Goal: Information Seeking & Learning: Learn about a topic

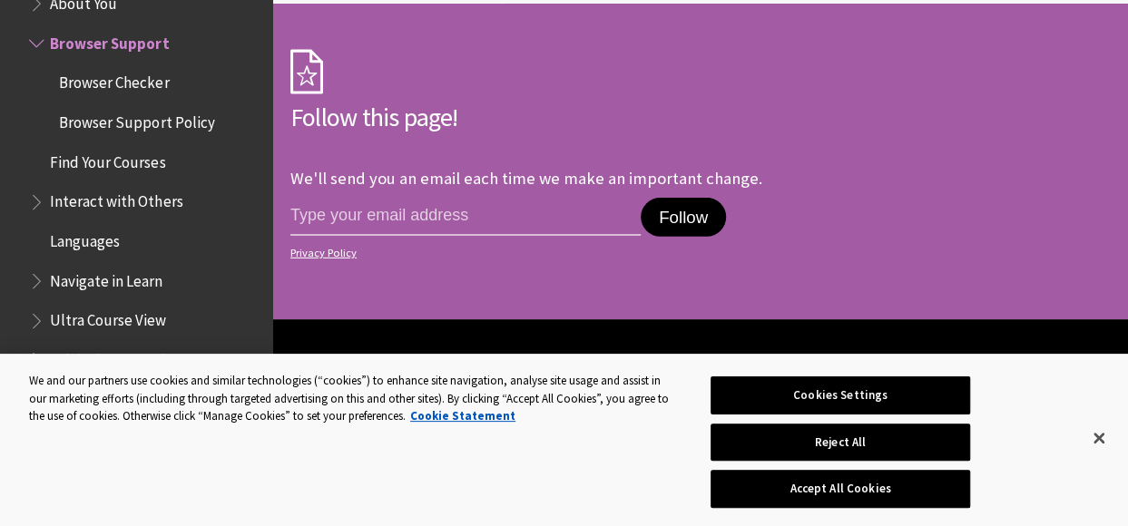
scroll to position [2631, 0]
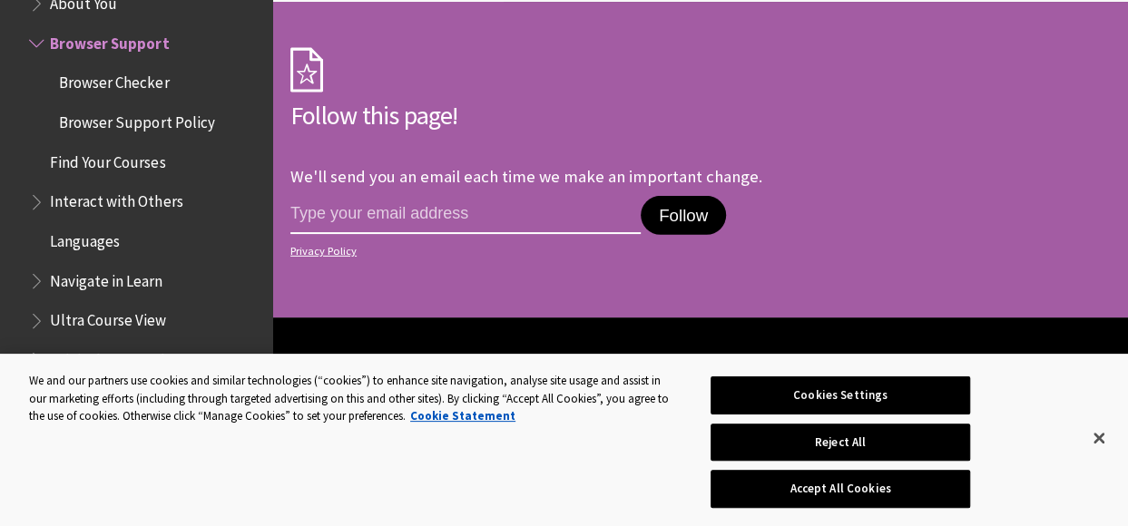
click at [322, 200] on input "email address" at bounding box center [465, 215] width 350 height 38
type input "zenzele.lukhele@transnet.net"
click at [674, 196] on button "Follow" at bounding box center [682, 216] width 85 height 40
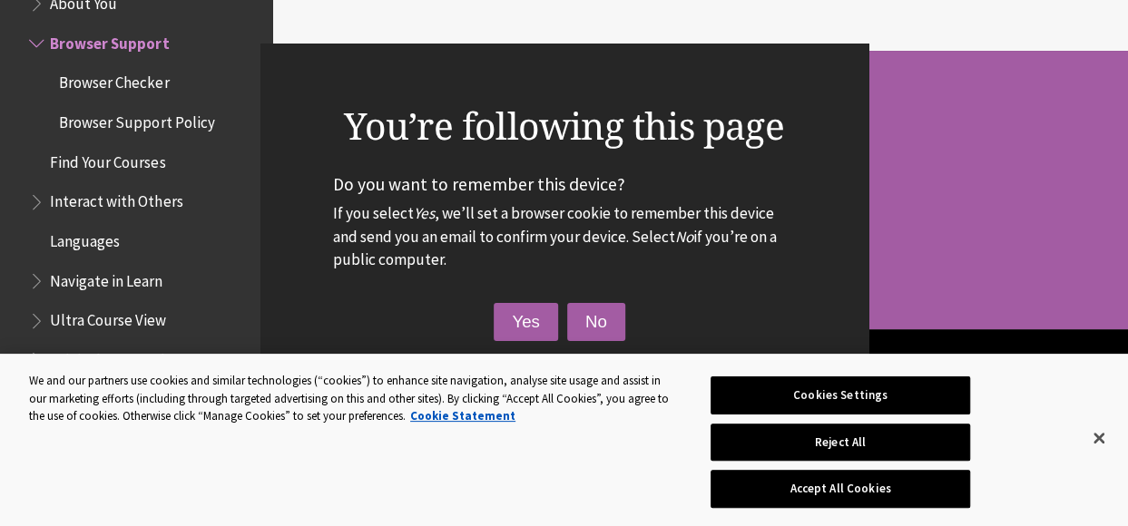
scroll to position [2540, 0]
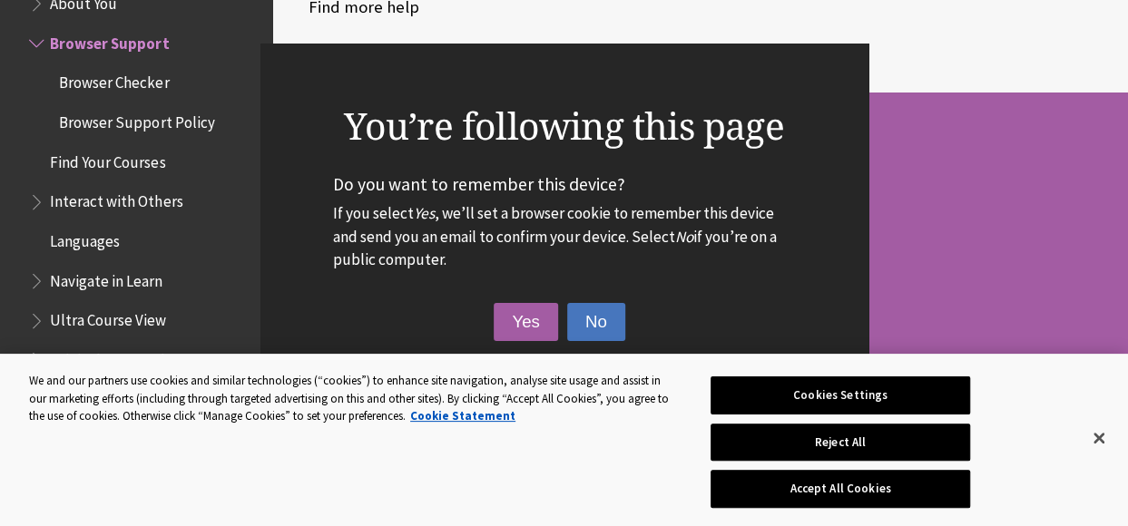
click at [607, 332] on button "No" at bounding box center [596, 322] width 58 height 38
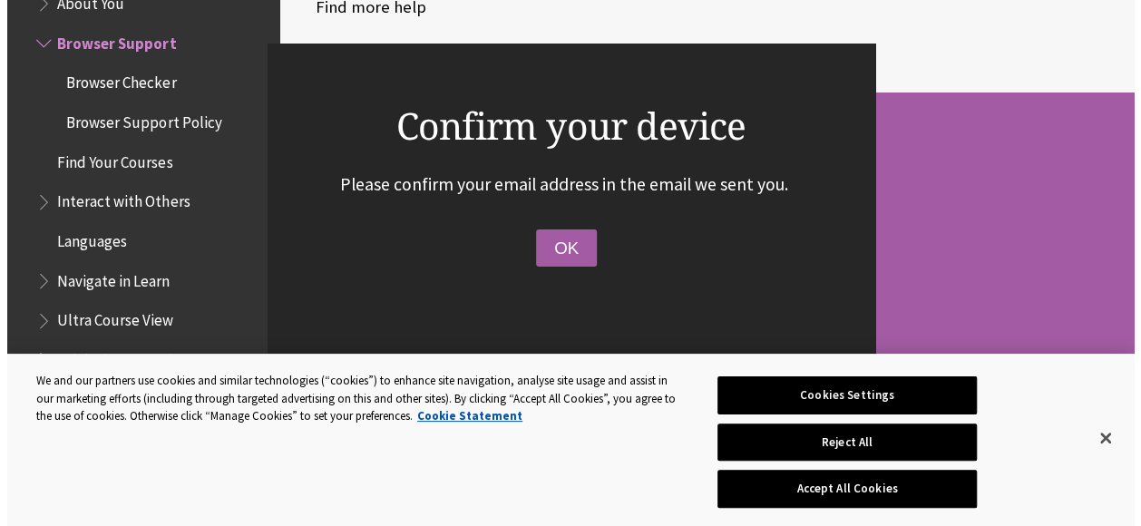
scroll to position [2522, 0]
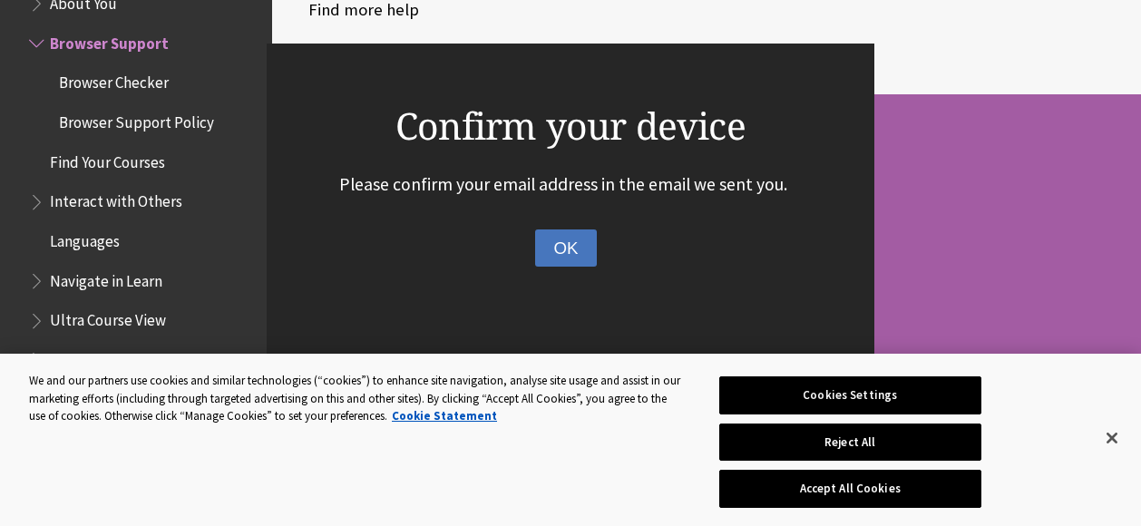
click at [562, 259] on button "OK" at bounding box center [565, 249] width 61 height 38
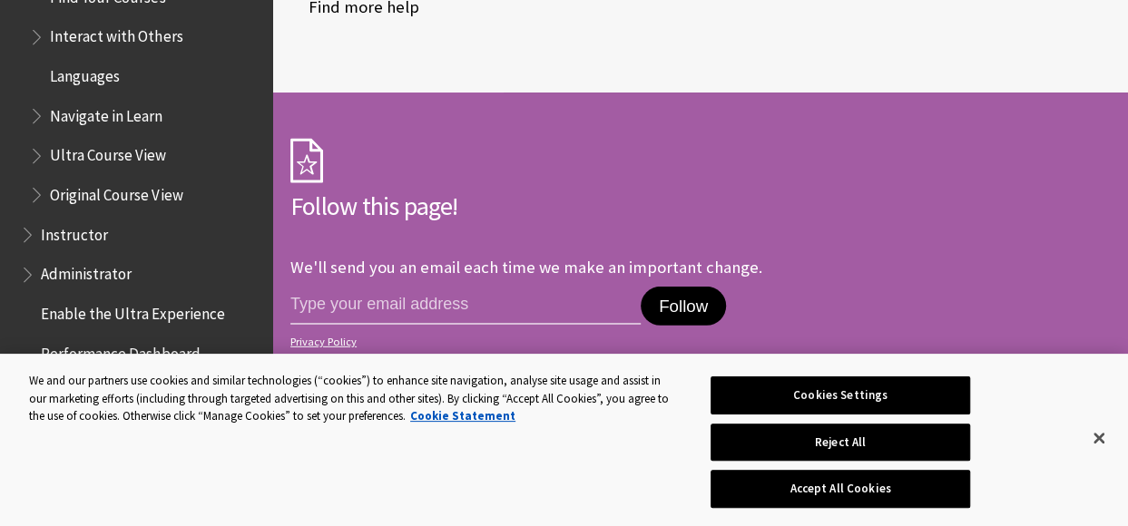
scroll to position [2086, 0]
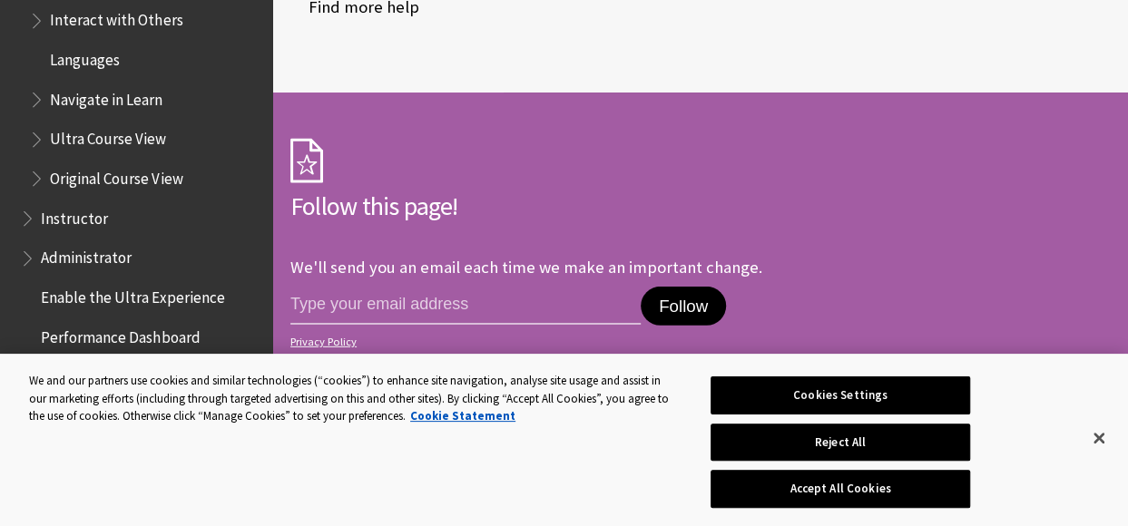
click at [142, 180] on span "Original Course View" at bounding box center [116, 175] width 132 height 24
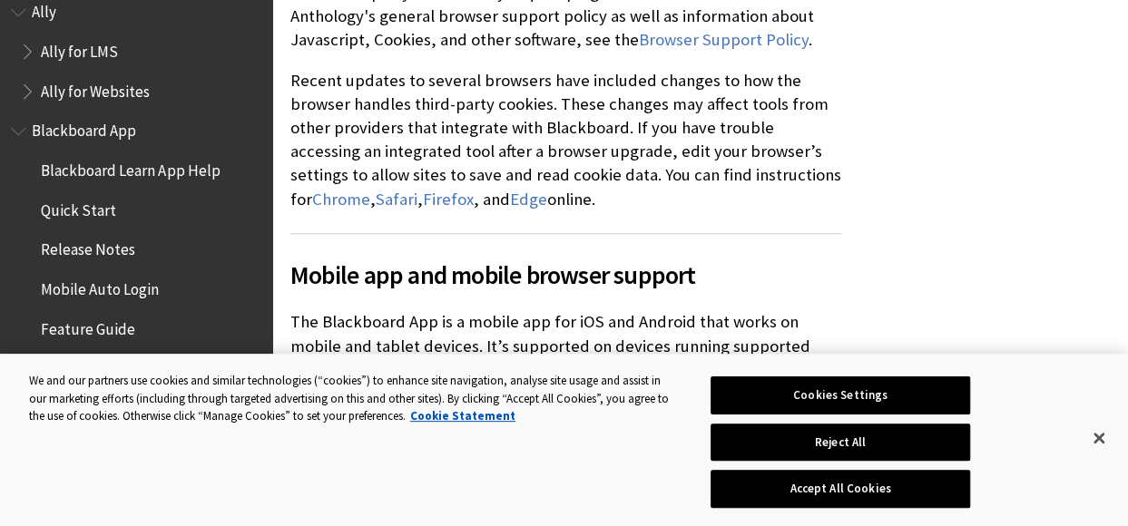
scroll to position [91, 0]
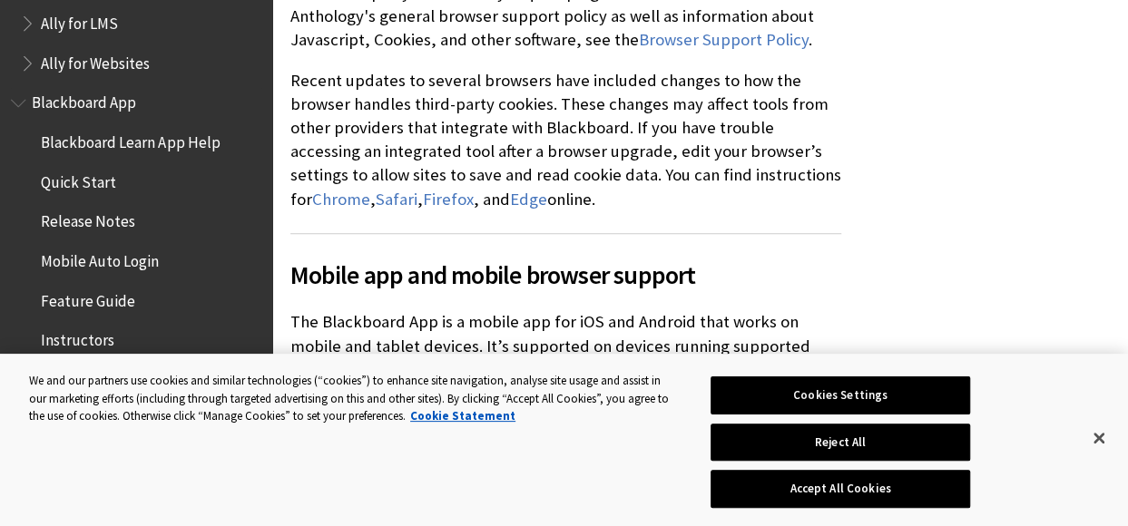
click at [98, 183] on span "Quick Start" at bounding box center [78, 179] width 75 height 24
click at [98, 183] on span "Quick Start" at bounding box center [81, 179] width 80 height 24
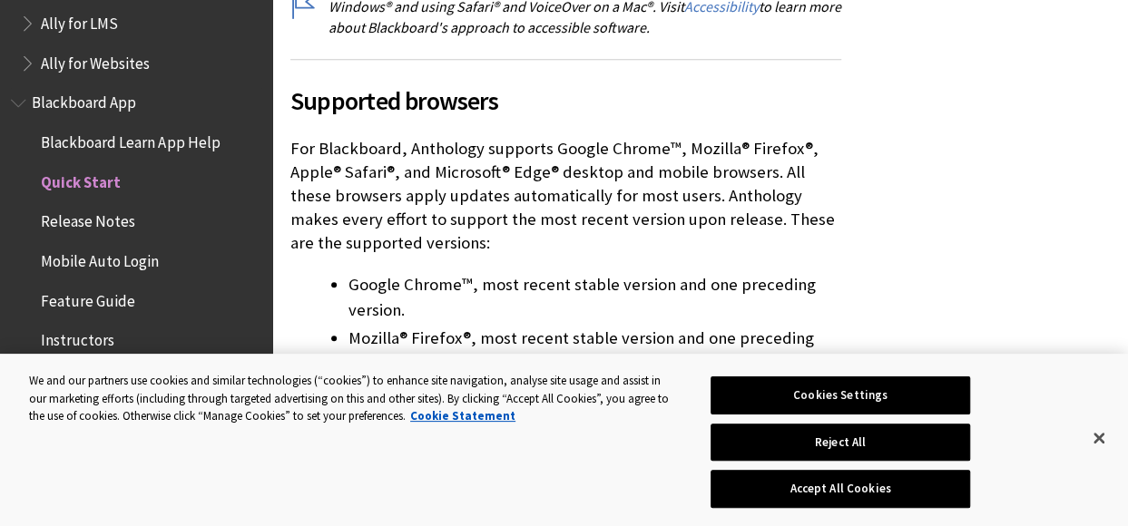
scroll to position [0, 0]
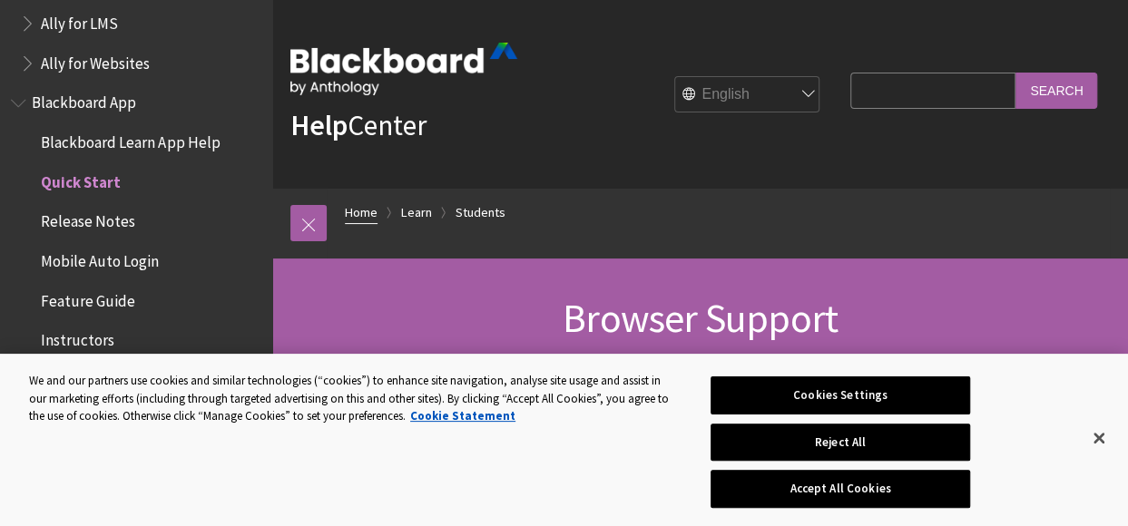
click at [366, 216] on link "Home" at bounding box center [361, 212] width 33 height 23
click at [310, 227] on link at bounding box center [308, 223] width 36 height 36
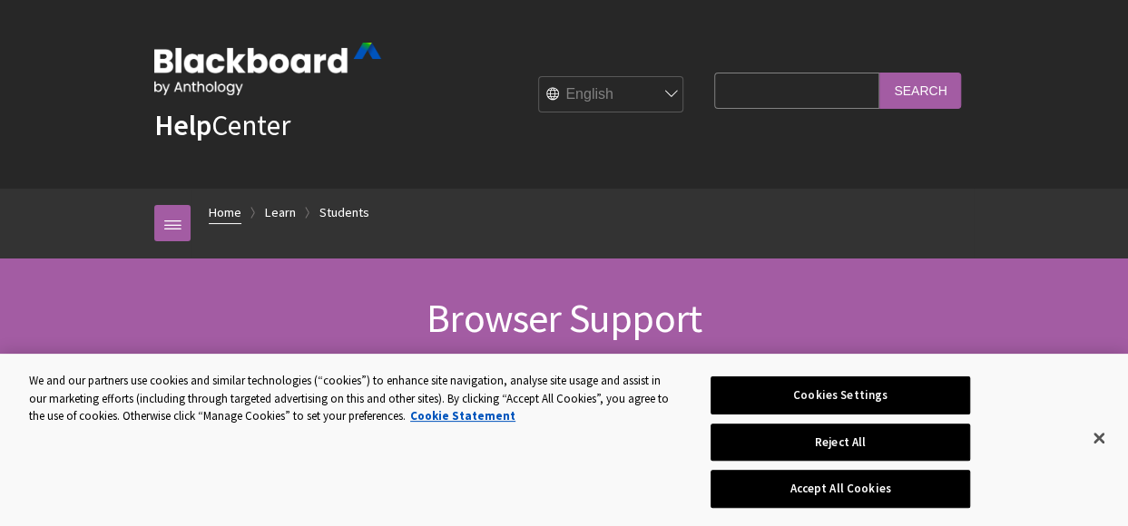
click at [223, 215] on link "Home" at bounding box center [225, 212] width 33 height 23
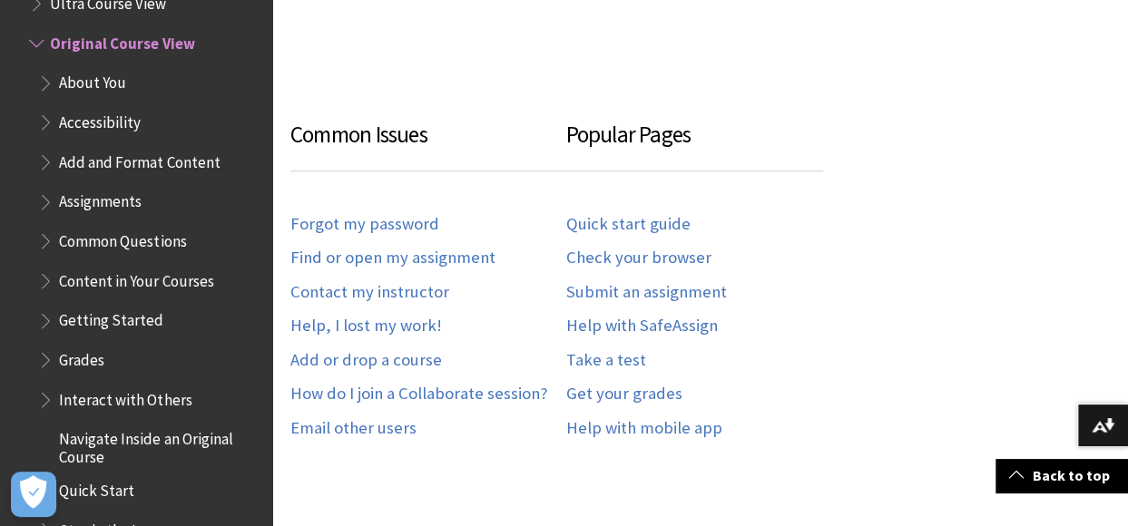
scroll to position [998, 0]
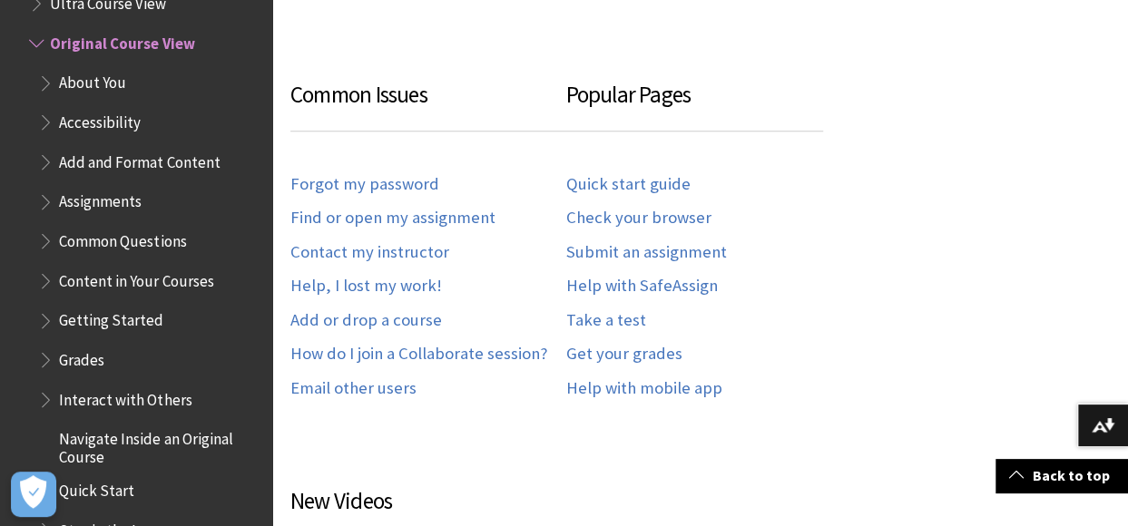
click at [105, 489] on span "Quick Start" at bounding box center [96, 488] width 75 height 24
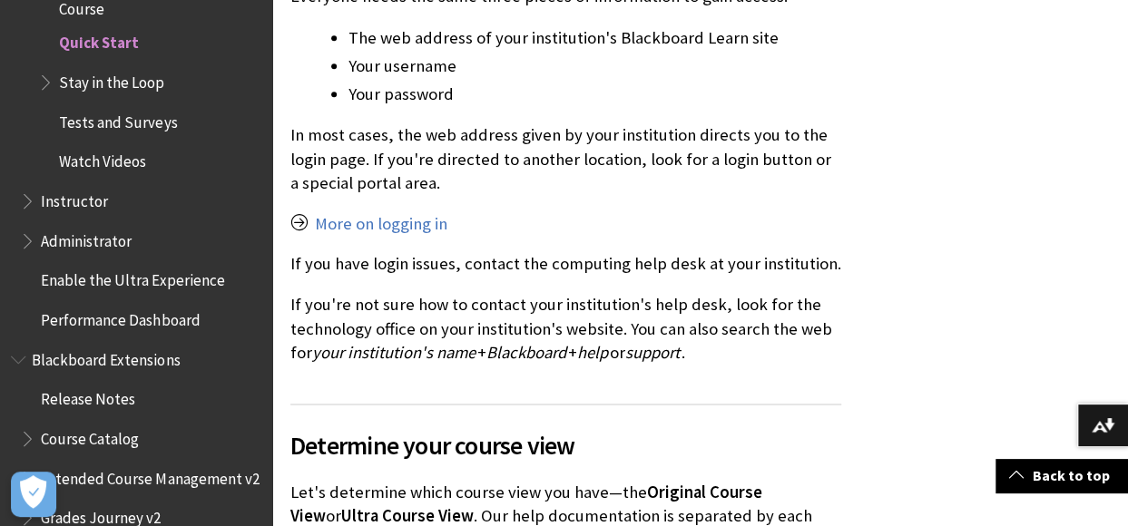
scroll to position [1270, 0]
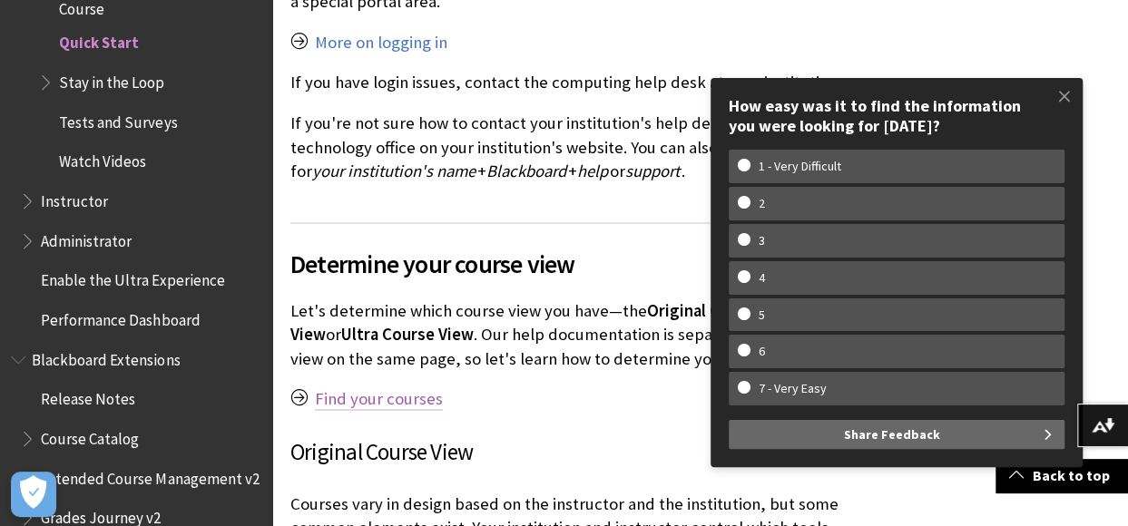
click at [355, 405] on link "Find your courses" at bounding box center [379, 399] width 128 height 22
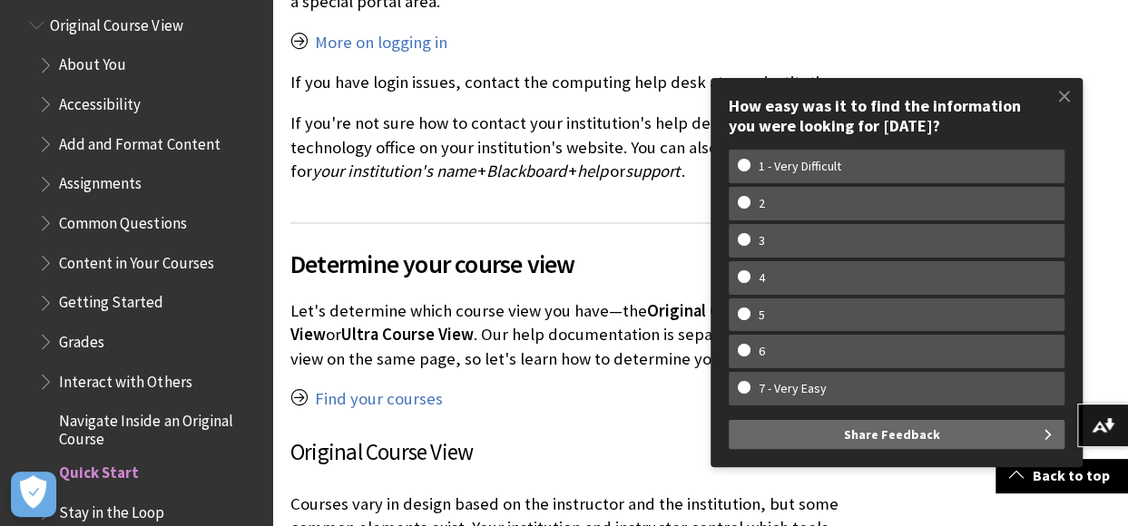
scroll to position [2137, 0]
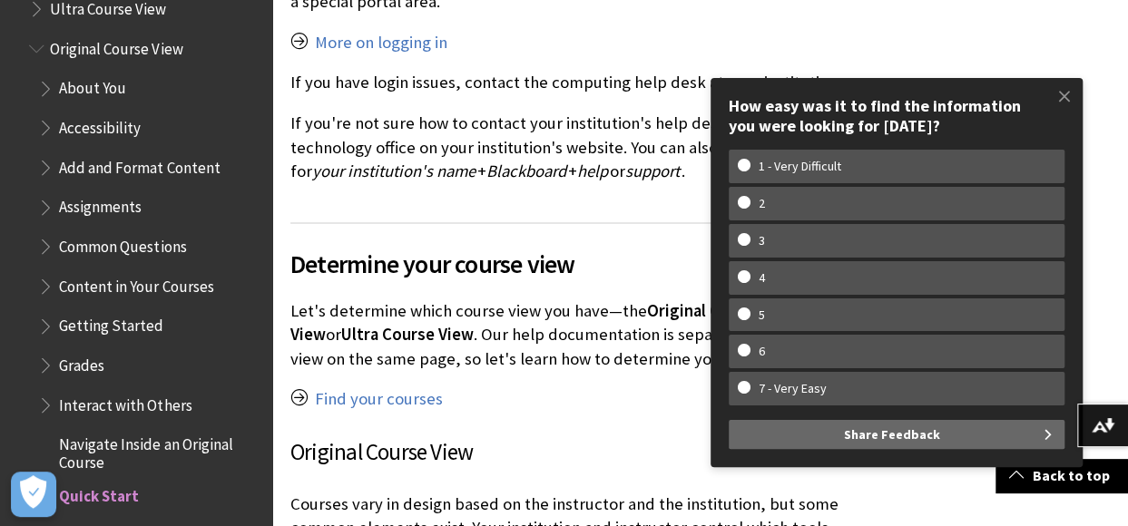
click at [121, 209] on span "Assignments" at bounding box center [100, 204] width 83 height 24
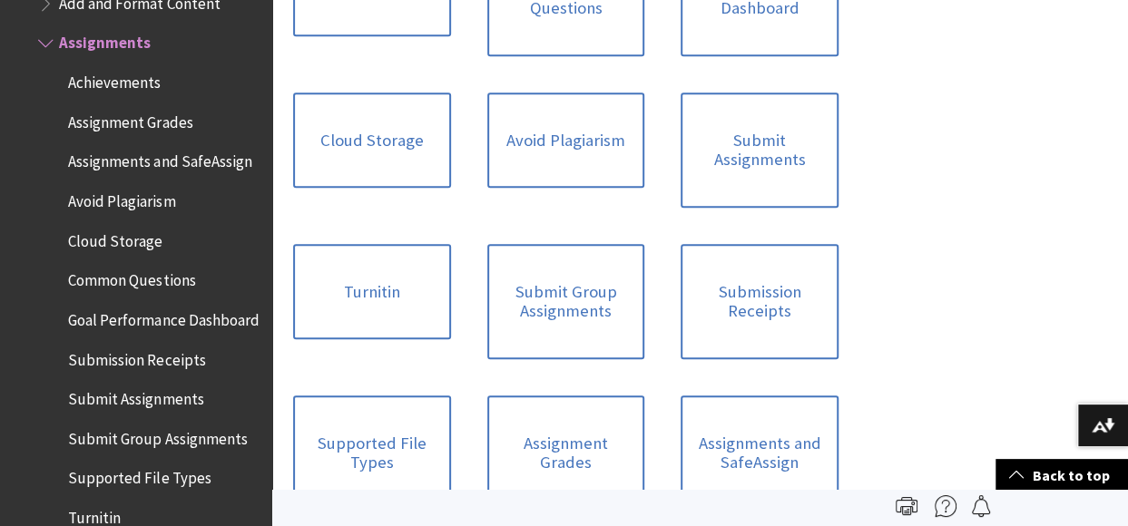
scroll to position [363, 0]
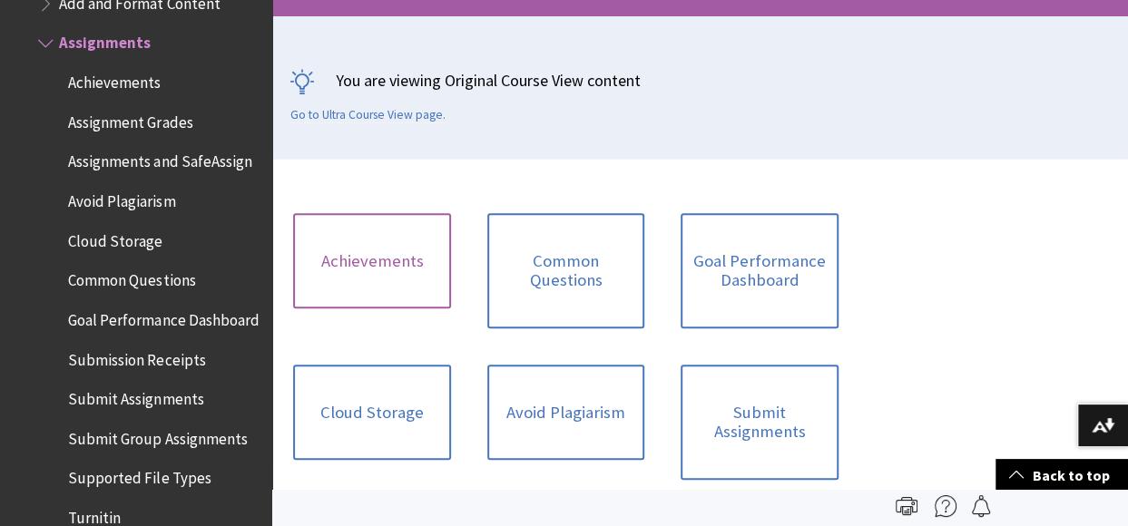
click at [340, 269] on link "Achievements" at bounding box center [372, 261] width 158 height 96
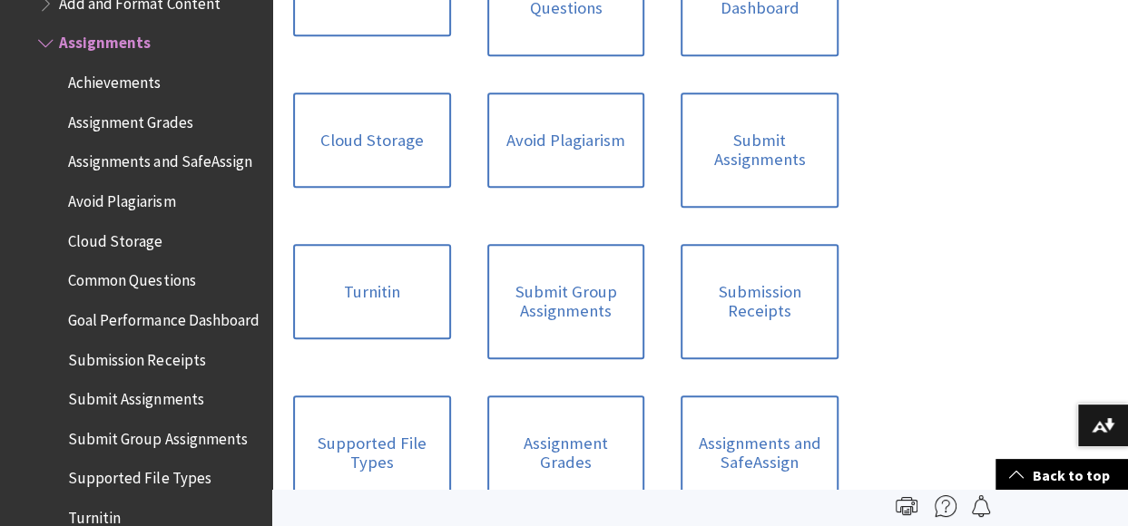
scroll to position [454, 0]
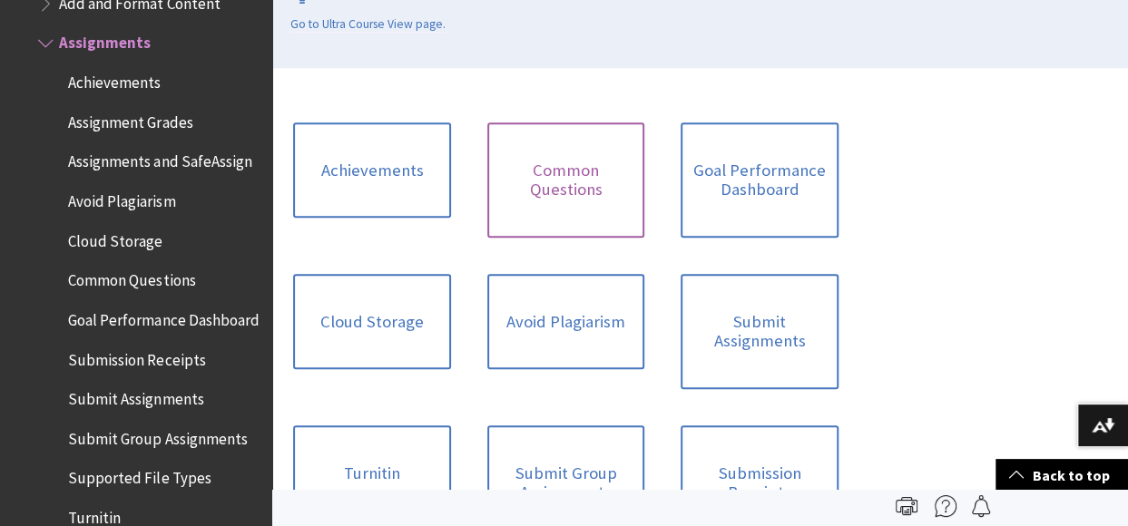
click at [546, 192] on link "Common Questions" at bounding box center [566, 179] width 158 height 115
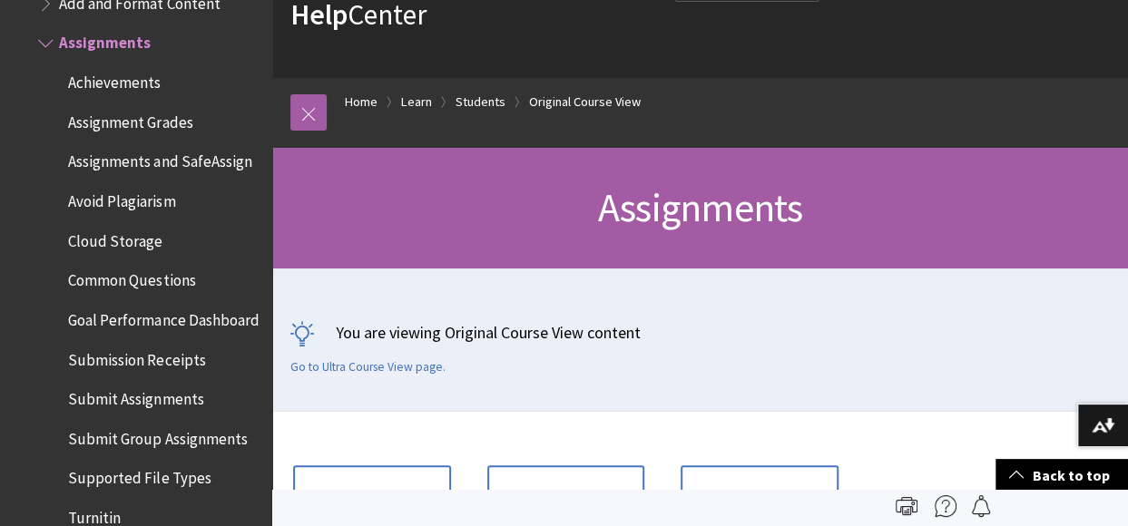
scroll to position [0, 0]
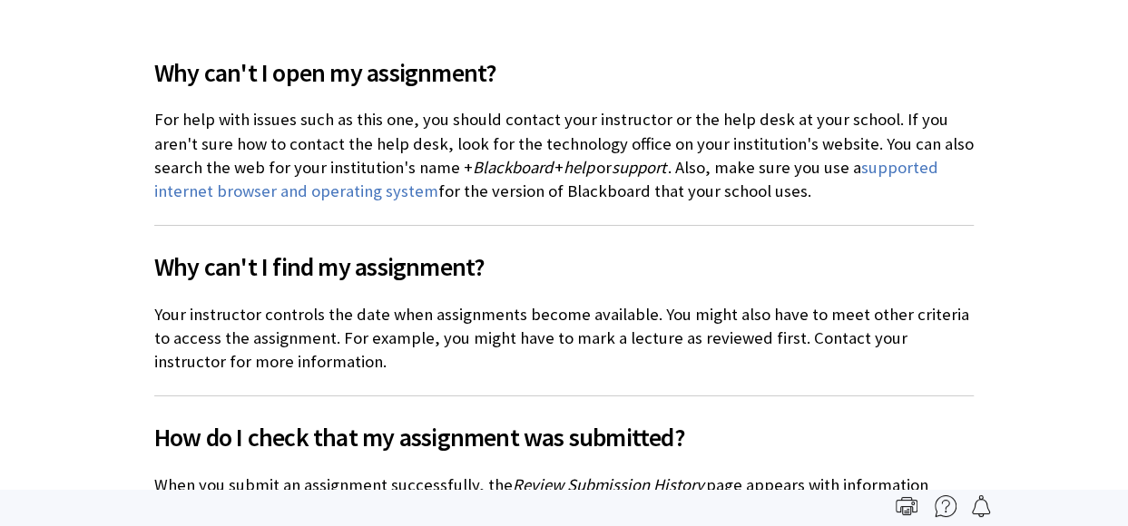
scroll to position [357, 0]
